Goal: Information Seeking & Learning: Learn about a topic

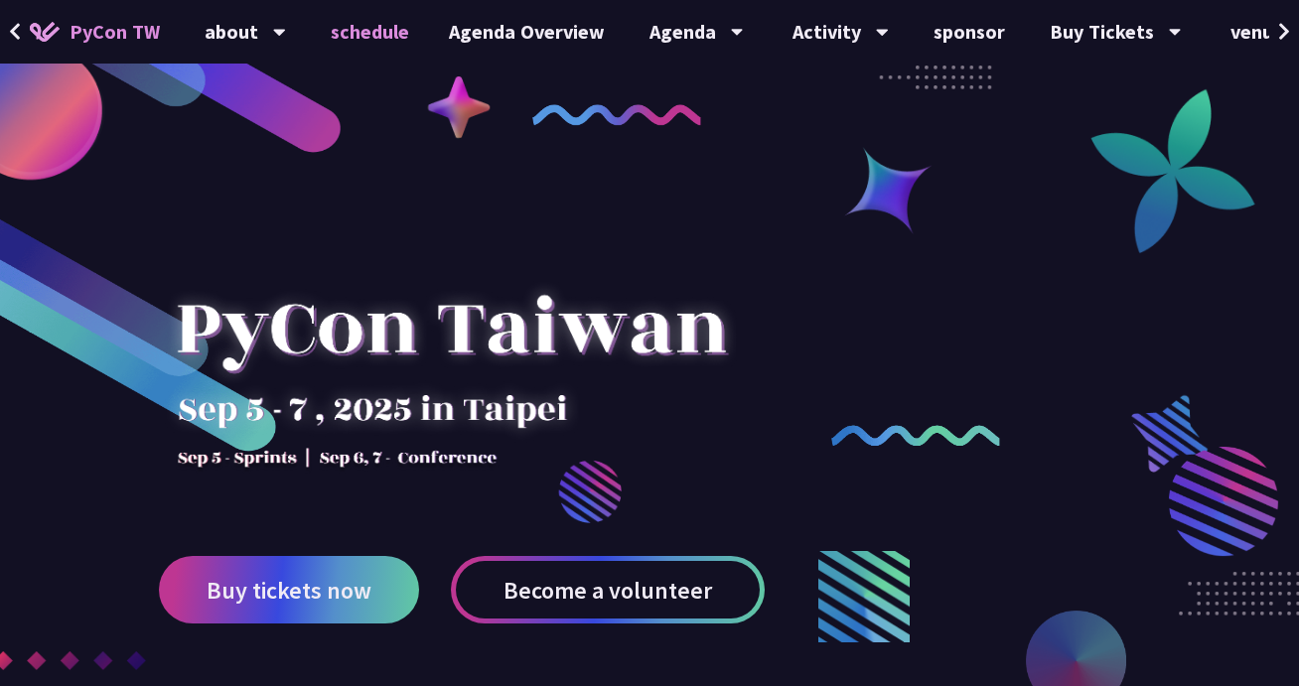
click at [368, 33] on font "schedule" at bounding box center [370, 31] width 78 height 25
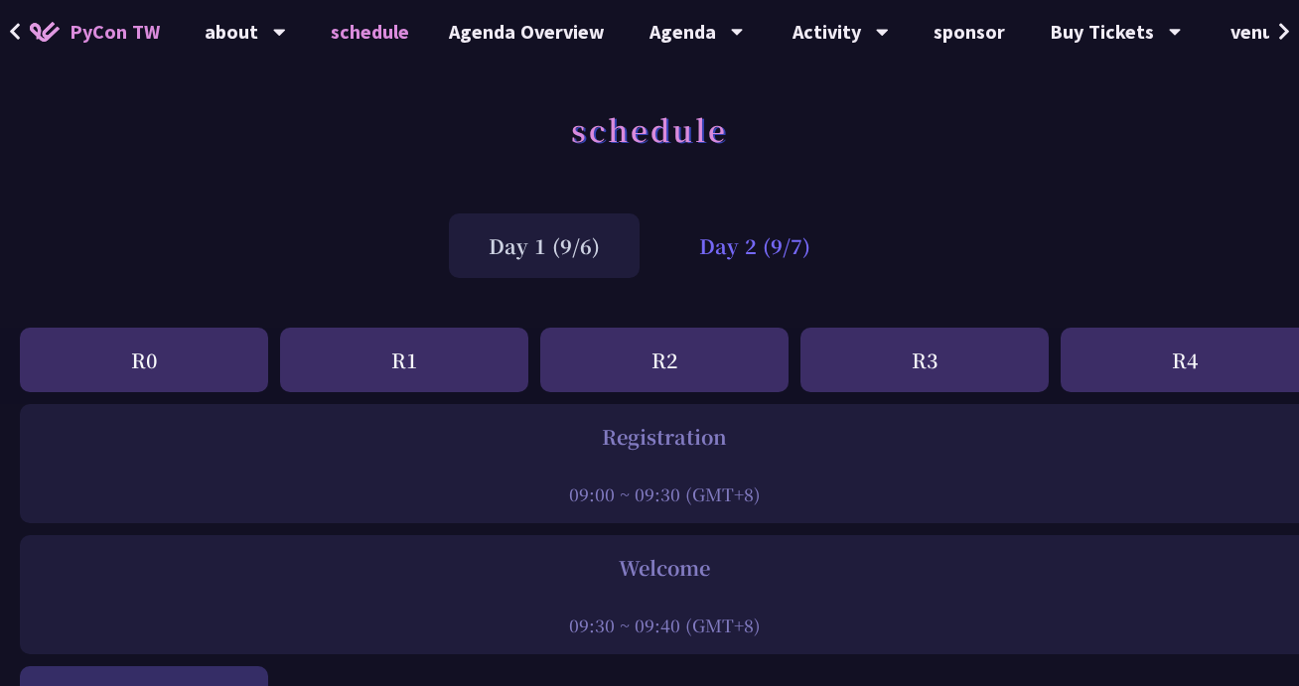
click at [752, 244] on font "Day 2 (9/7)" at bounding box center [754, 245] width 111 height 29
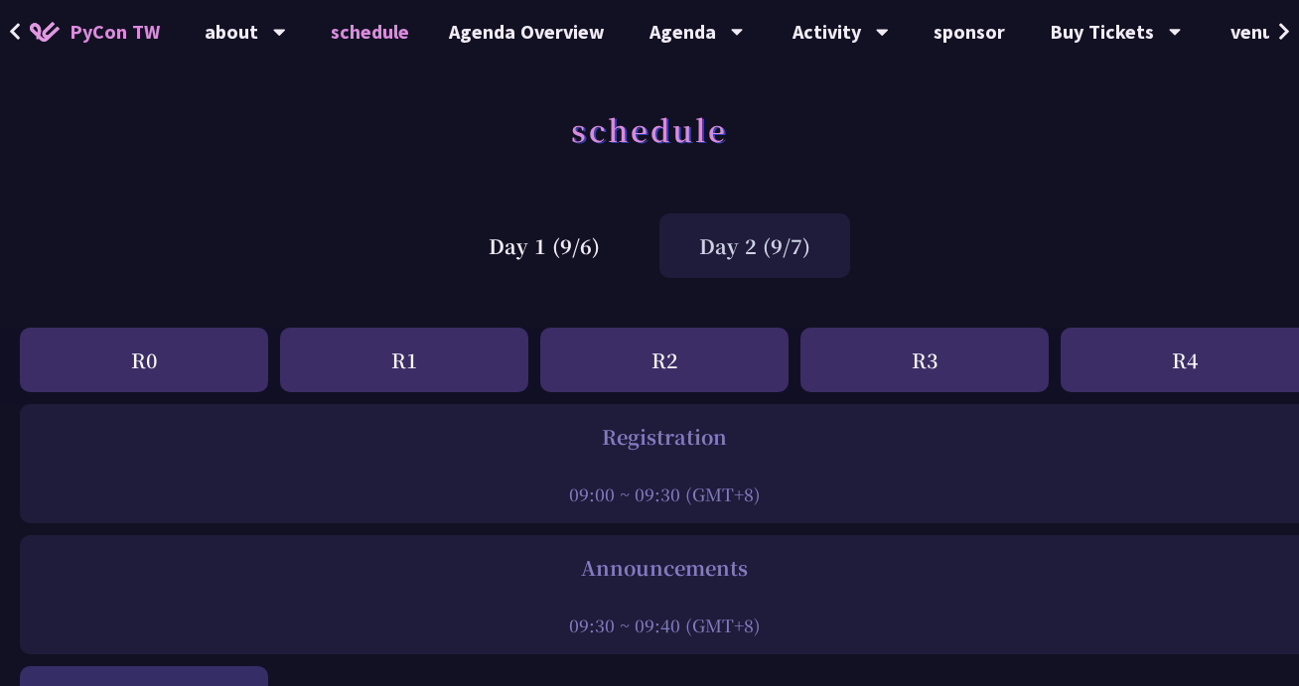
click at [752, 244] on font "Day 2 (9/7)" at bounding box center [754, 245] width 111 height 29
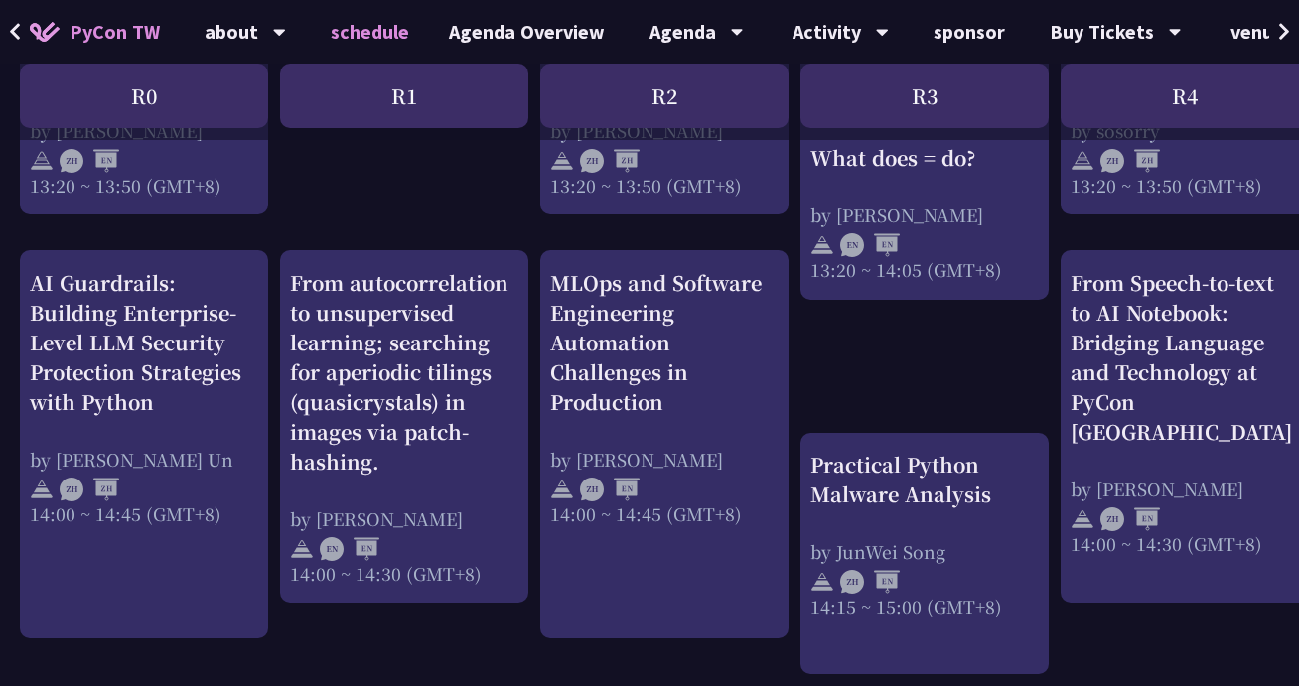
scroll to position [2052, 0]
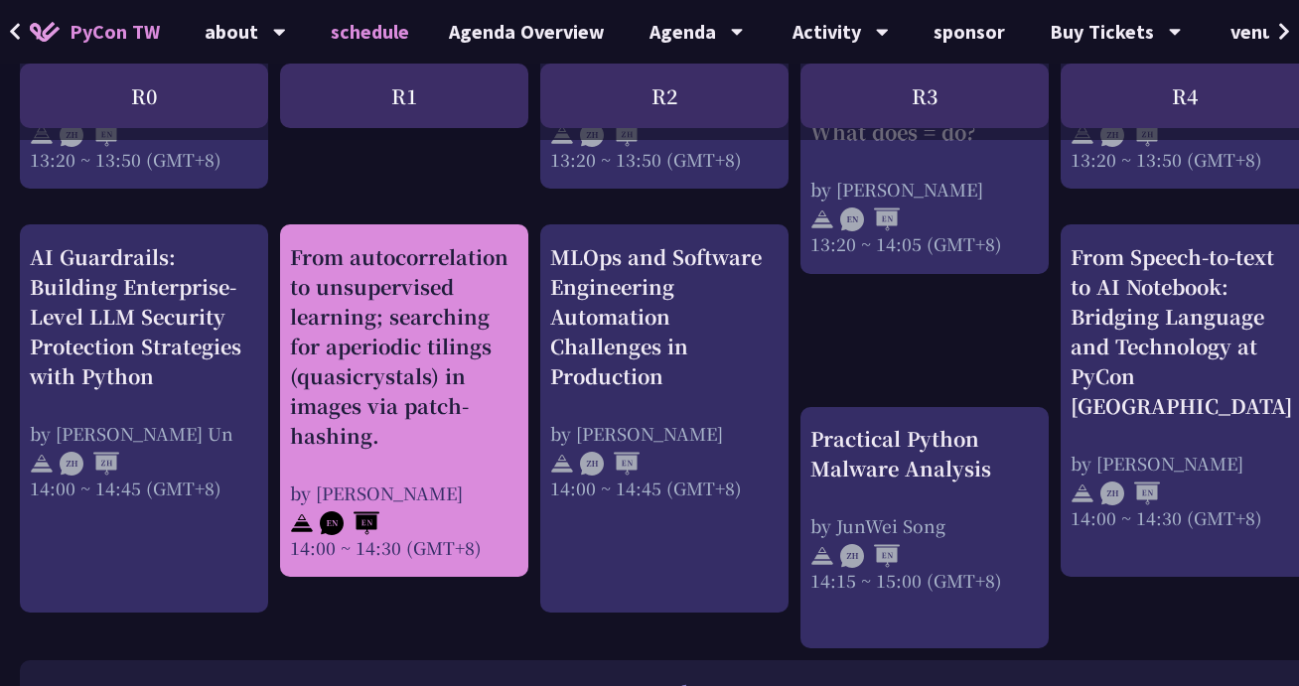
click at [440, 273] on font "From autocorrelation to unsupervised learning; searching for aperiodic tilings …" at bounding box center [399, 346] width 218 height 208
